Goal: Understand process/instructions: Learn about a topic

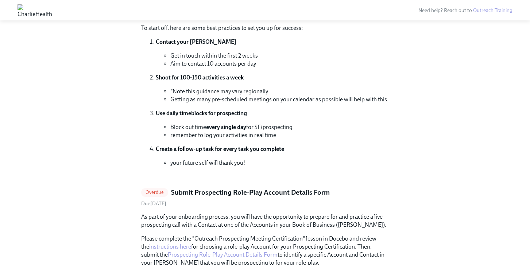
scroll to position [67, 0]
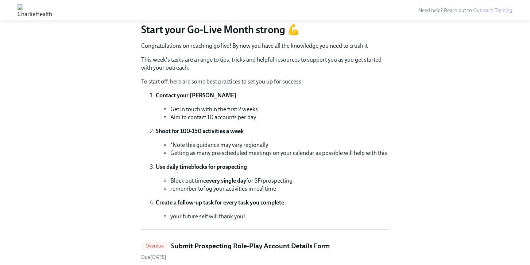
drag, startPoint x: 200, startPoint y: 110, endPoint x: 258, endPoint y: 113, distance: 57.6
click at [258, 113] on li "Get in touch within the first 2 weeks" at bounding box center [279, 109] width 219 height 8
drag, startPoint x: 238, startPoint y: 108, endPoint x: 255, endPoint y: 114, distance: 18.5
click at [255, 114] on ul "Get in touch within the first 2 weeks Aim to contact 10 accounts per day" at bounding box center [272, 113] width 233 height 16
click at [255, 114] on li "Aim to contact 10 accounts per day" at bounding box center [279, 117] width 219 height 8
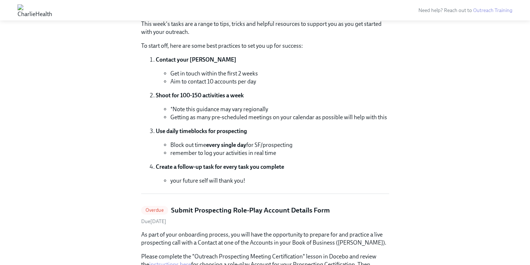
scroll to position [114, 0]
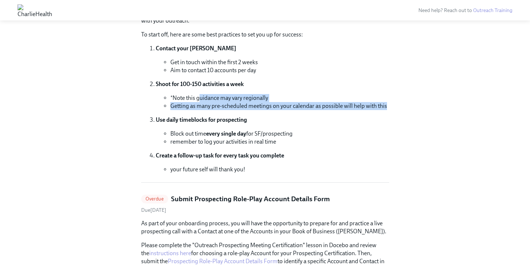
drag, startPoint x: 198, startPoint y: 96, endPoint x: 401, endPoint y: 106, distance: 202.5
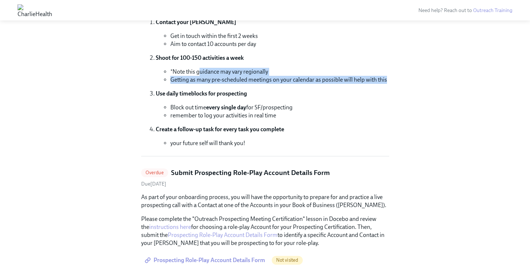
scroll to position [146, 0]
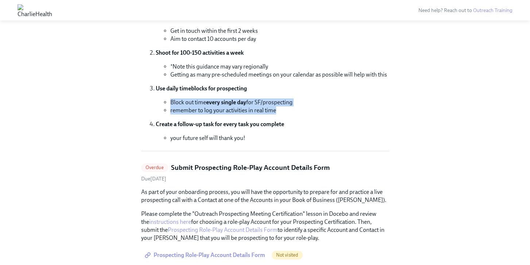
drag, startPoint x: 171, startPoint y: 102, endPoint x: 285, endPoint y: 110, distance: 114.0
click at [285, 110] on ul "Block out time every single day for SF/prospecting remember to log your activit…" at bounding box center [272, 106] width 233 height 16
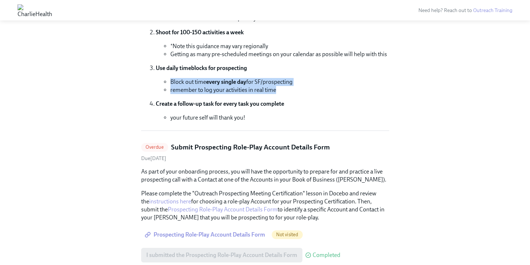
scroll to position [169, 0]
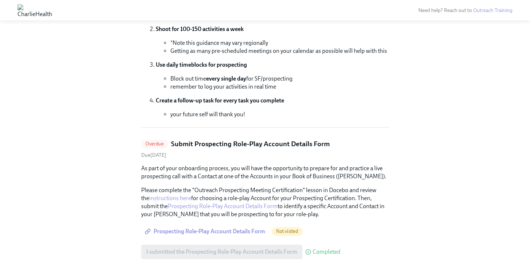
click at [331, 114] on li "your future self will thank you!" at bounding box center [279, 114] width 219 height 8
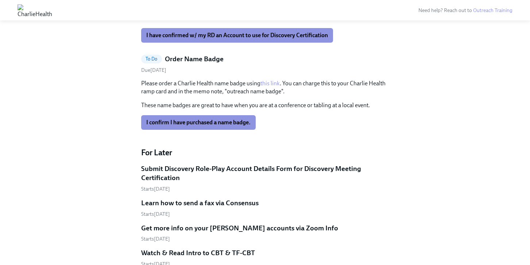
scroll to position [574, 0]
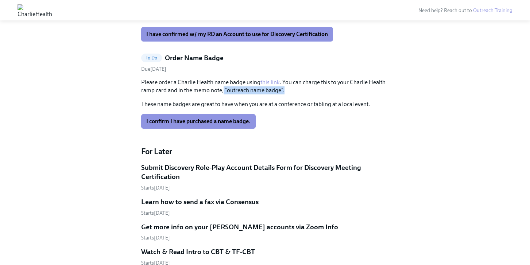
drag, startPoint x: 229, startPoint y: 81, endPoint x: 293, endPoint y: 83, distance: 64.2
click at [293, 83] on p "Please order a Charlie Health name badge using this link . You can charge this …" at bounding box center [265, 86] width 248 height 16
click at [269, 79] on link "this link" at bounding box center [269, 82] width 19 height 7
